Goal: Check status: Check status

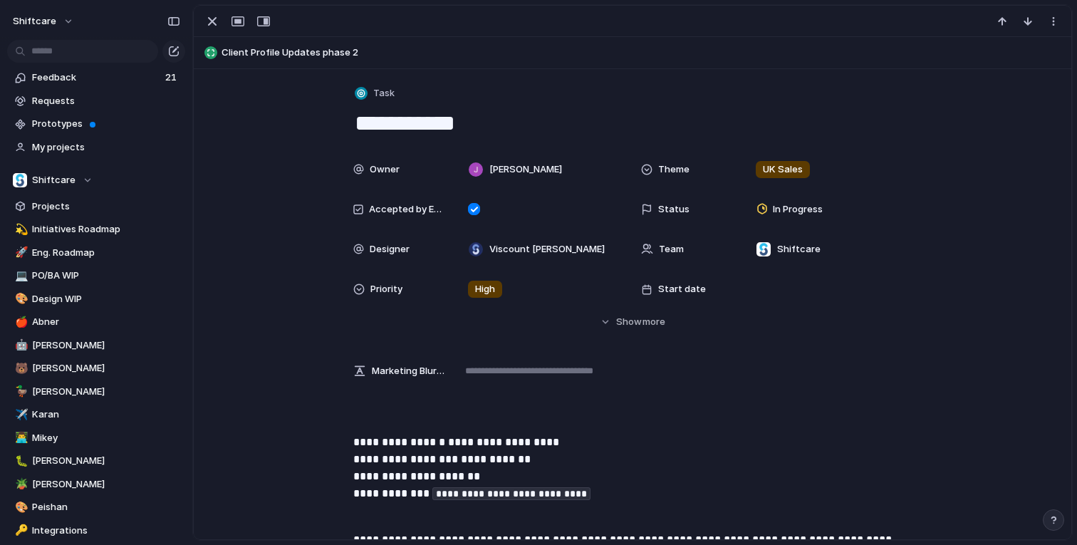
scroll to position [551, 0]
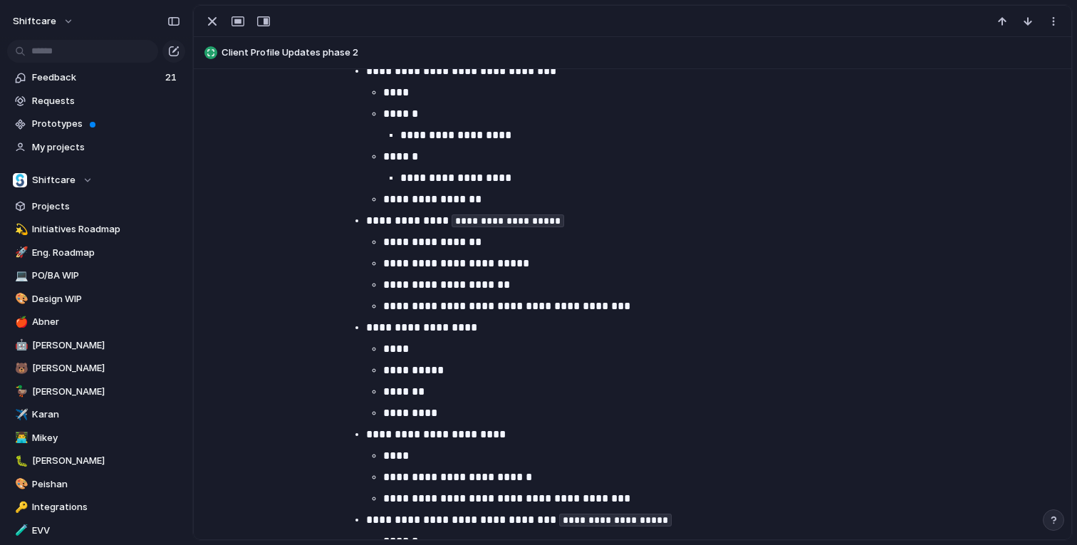
scroll to position [868, 0]
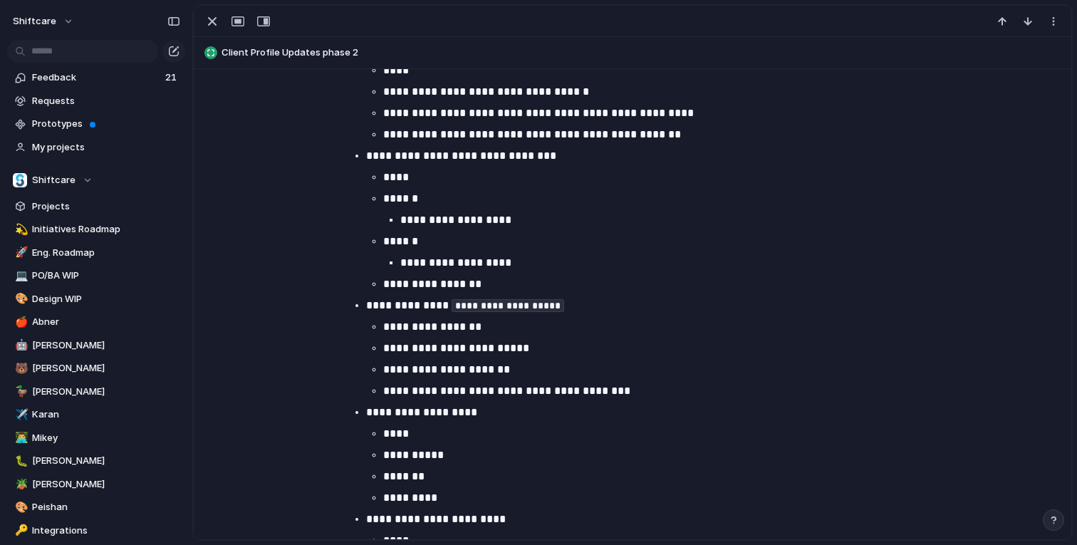
scroll to position [793, 0]
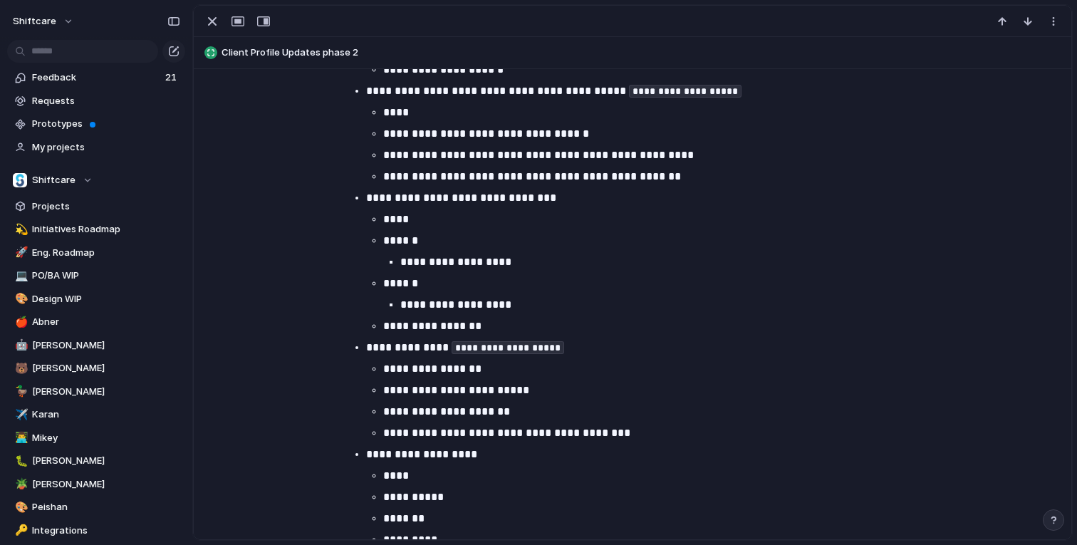
scroll to position [769, 0]
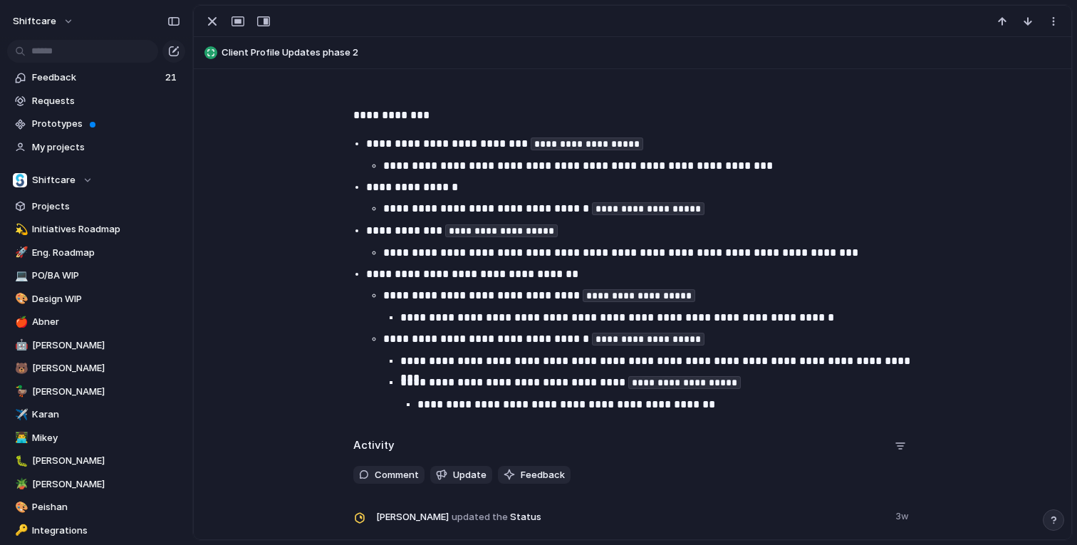
scroll to position [695, 0]
